Goal: Task Accomplishment & Management: Manage account settings

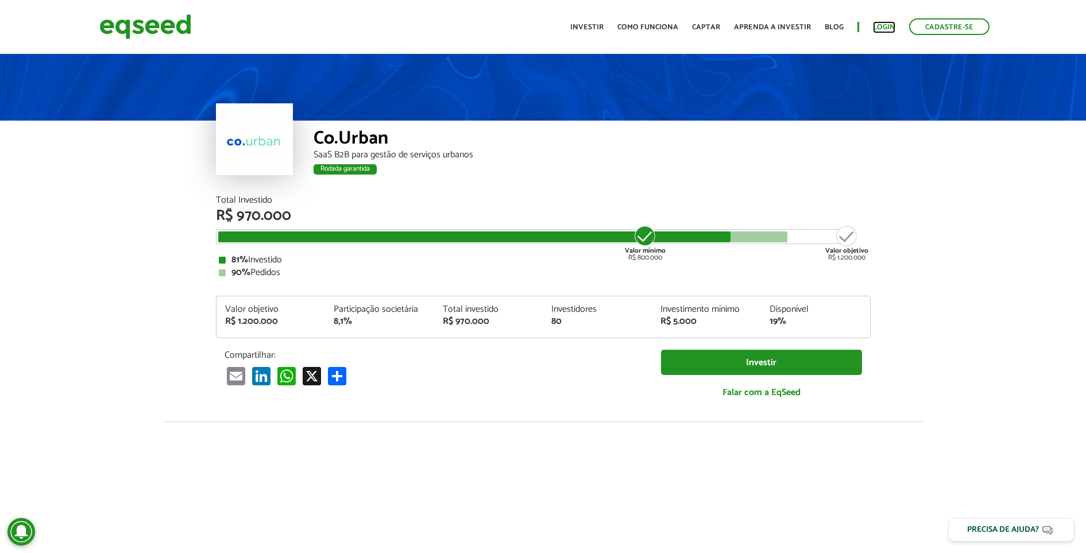
click at [876, 31] on link "Login" at bounding box center [884, 27] width 22 height 7
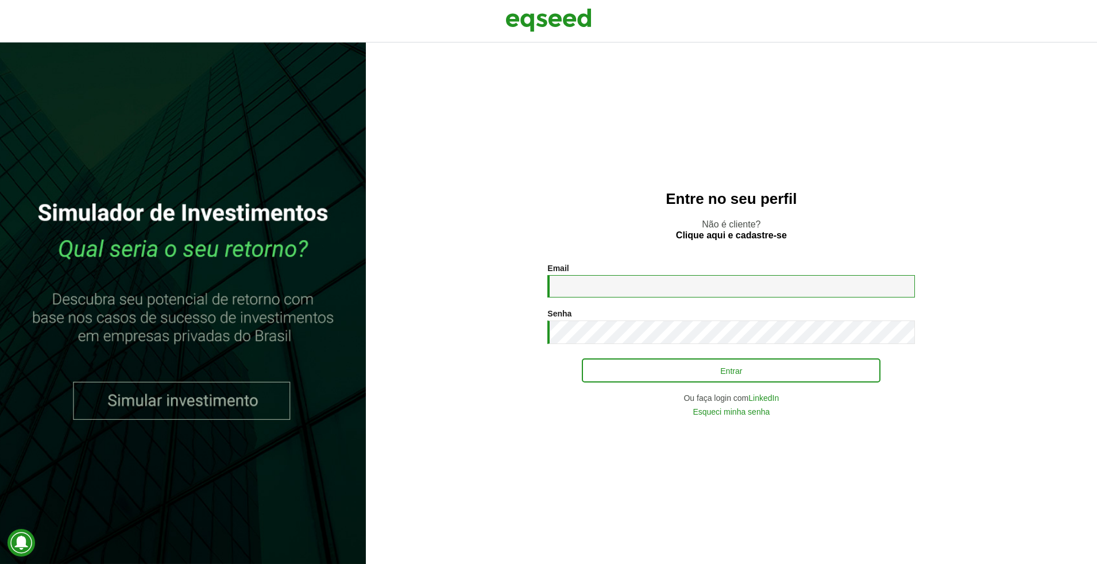
type input "**********"
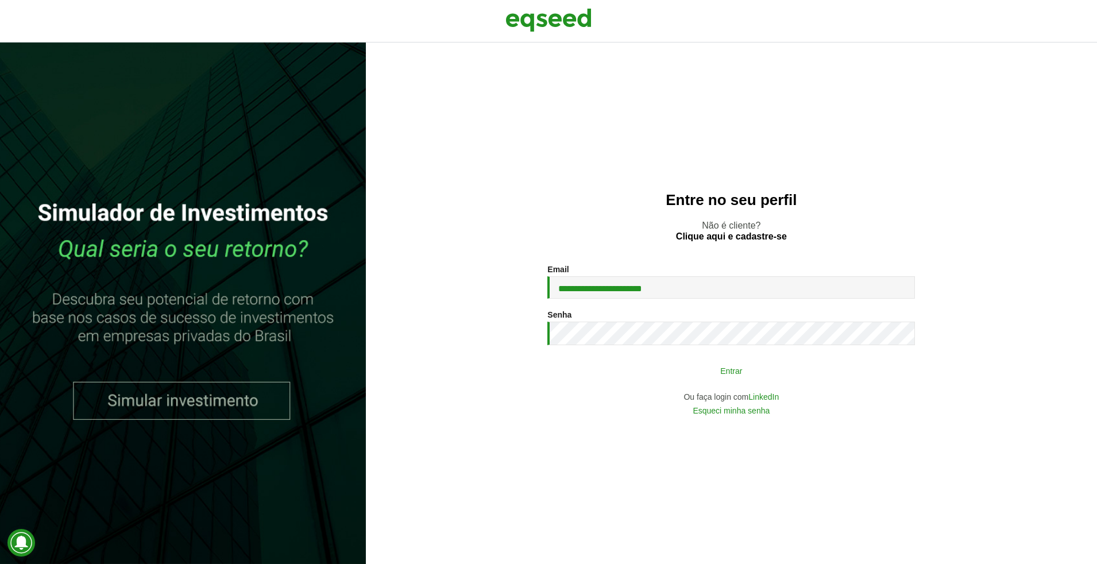
click at [663, 371] on button "Entrar" at bounding box center [731, 370] width 299 height 22
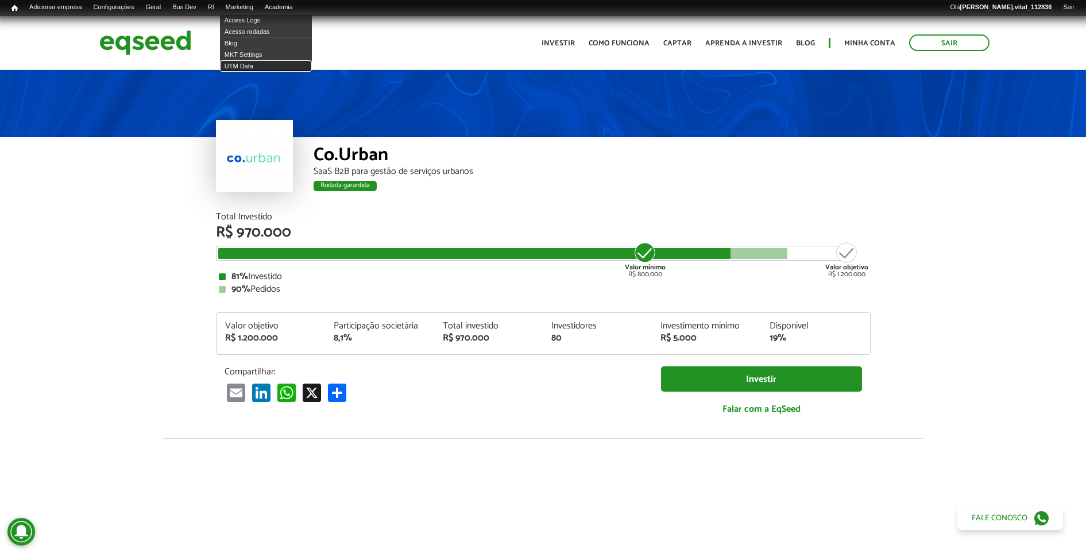
click at [250, 65] on link "UTM Data" at bounding box center [266, 65] width 92 height 11
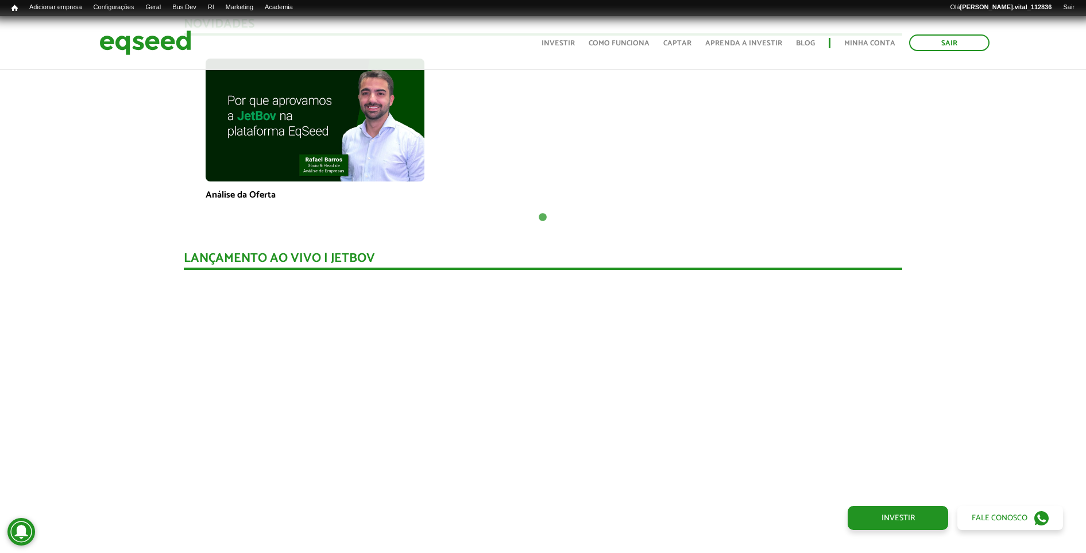
scroll to position [933, 0]
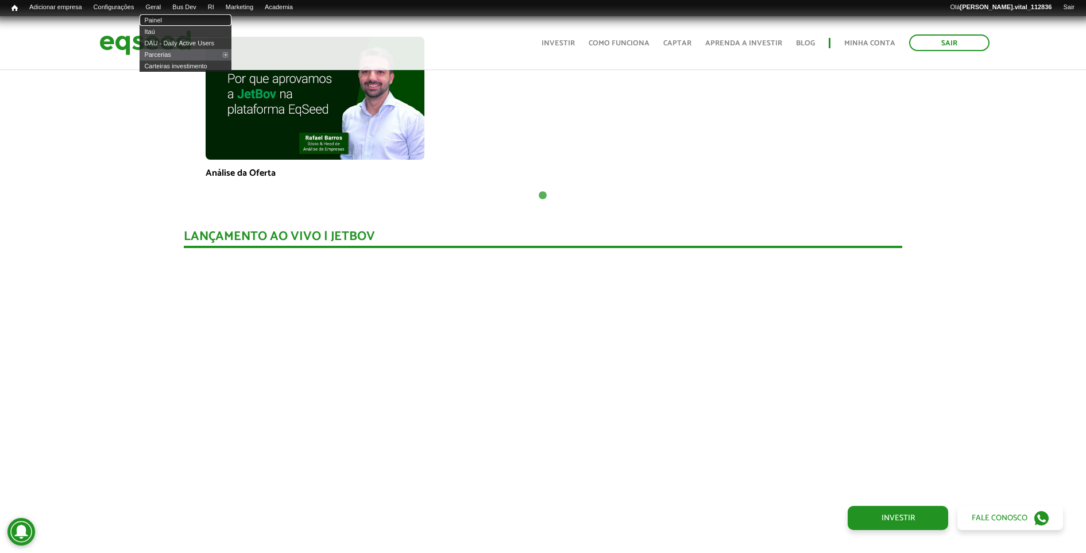
click at [165, 18] on link "Painel" at bounding box center [186, 19] width 92 height 11
